Goal: Task Accomplishment & Management: Complete application form

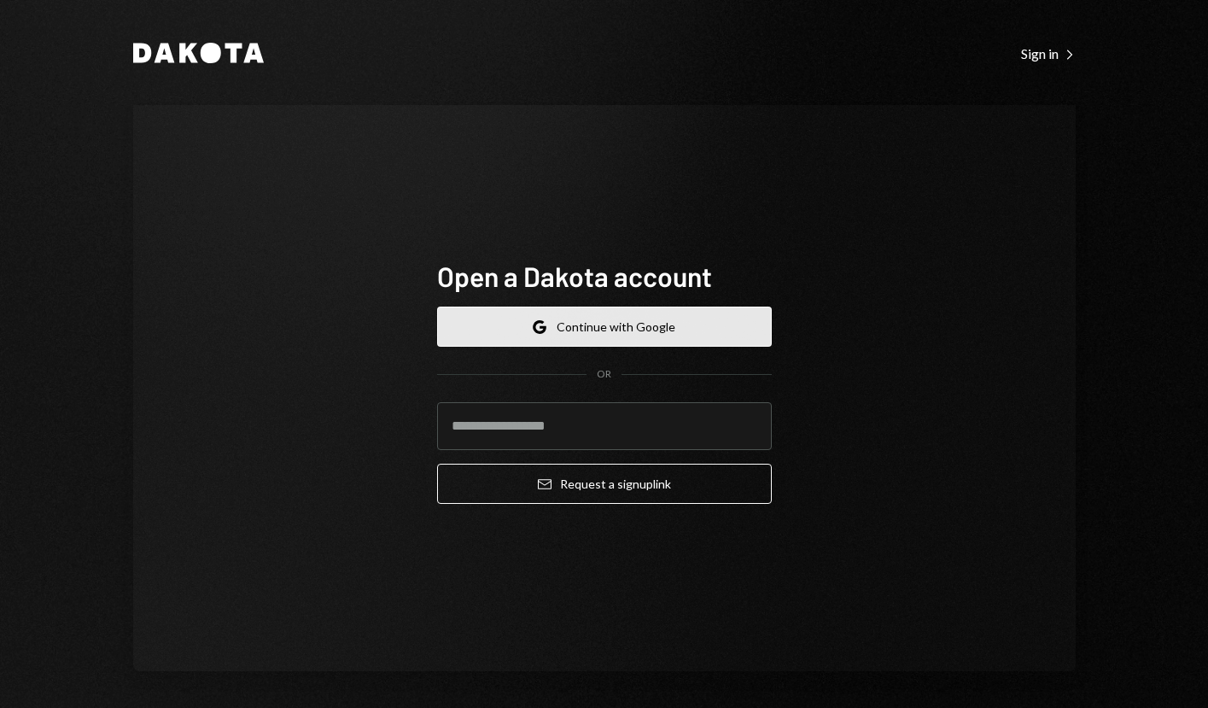
click at [621, 330] on button "Google Continue with Google" at bounding box center [604, 327] width 335 height 40
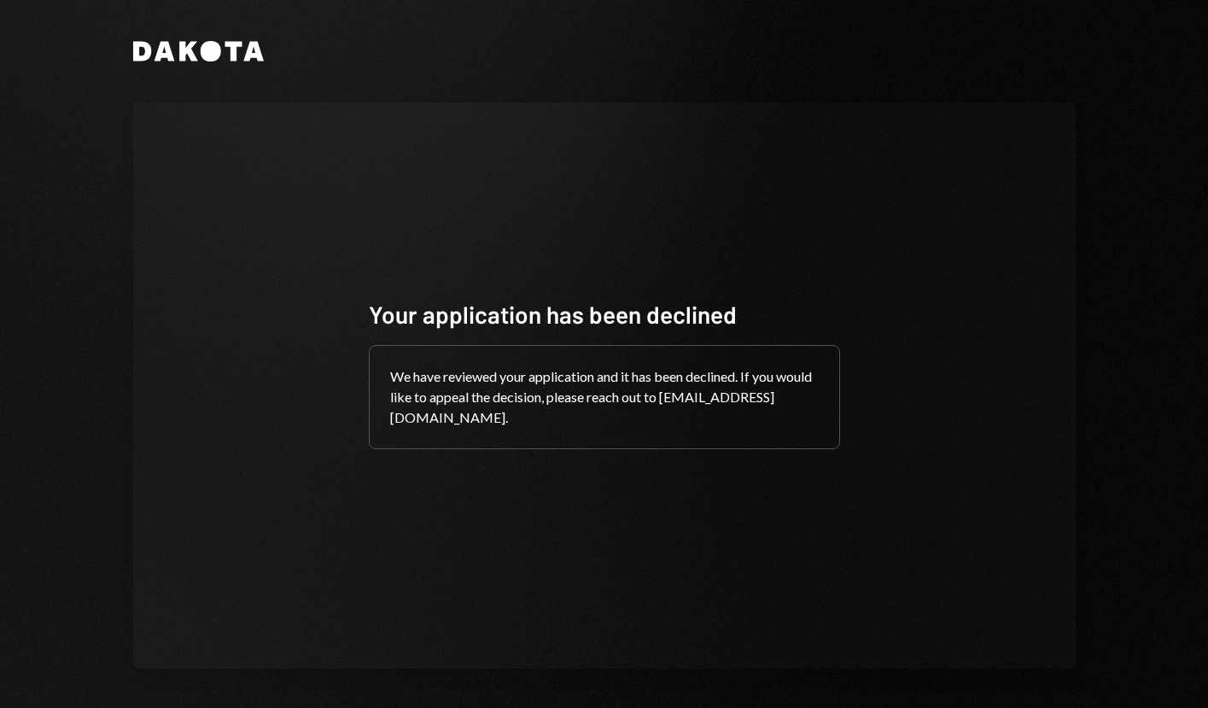
click at [193, 50] on icon "Dakota" at bounding box center [198, 51] width 131 height 20
